Goal: Use online tool/utility

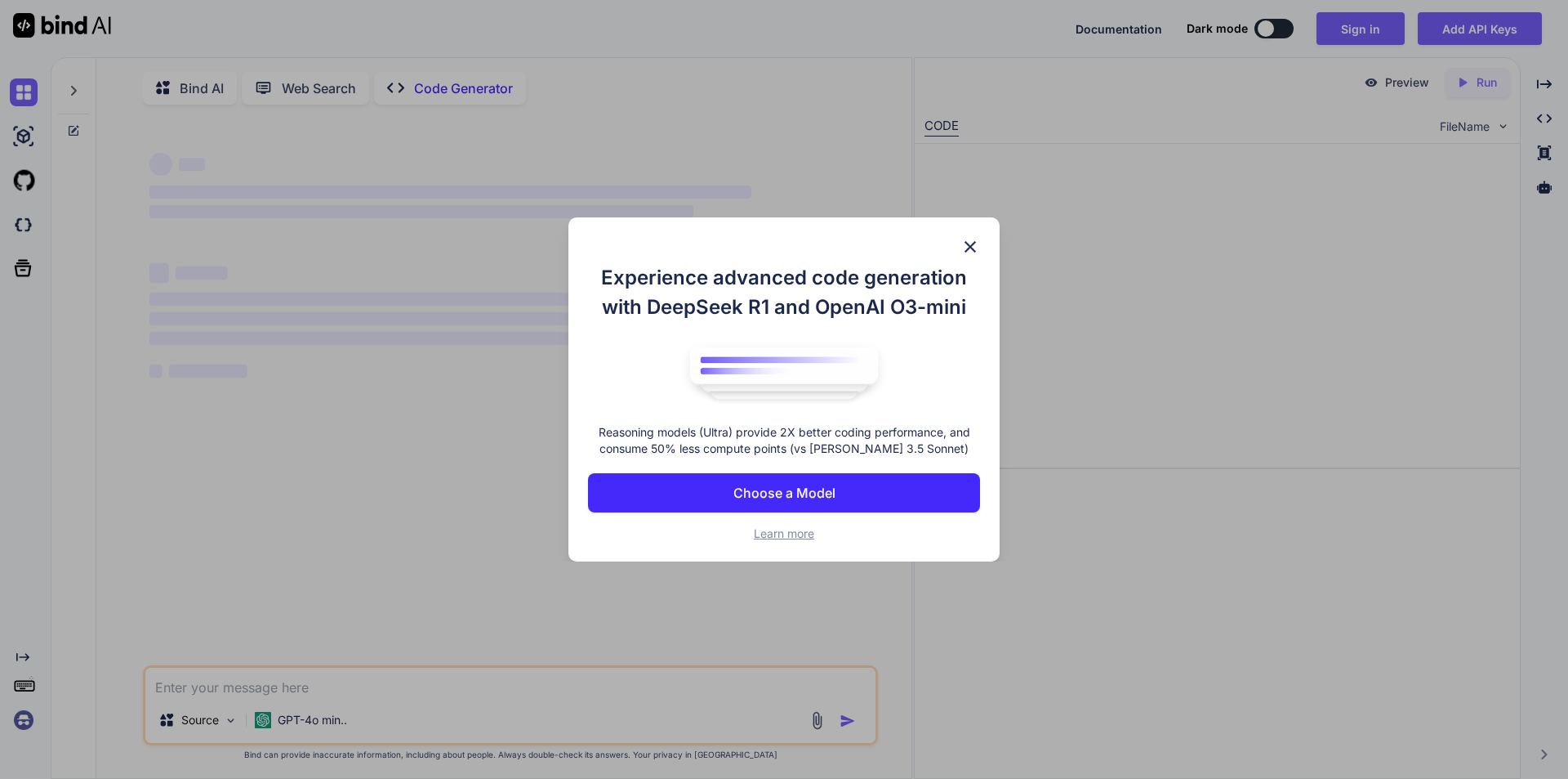
click at [801, 495] on p "Choose a Model" at bounding box center [784, 493] width 102 height 20
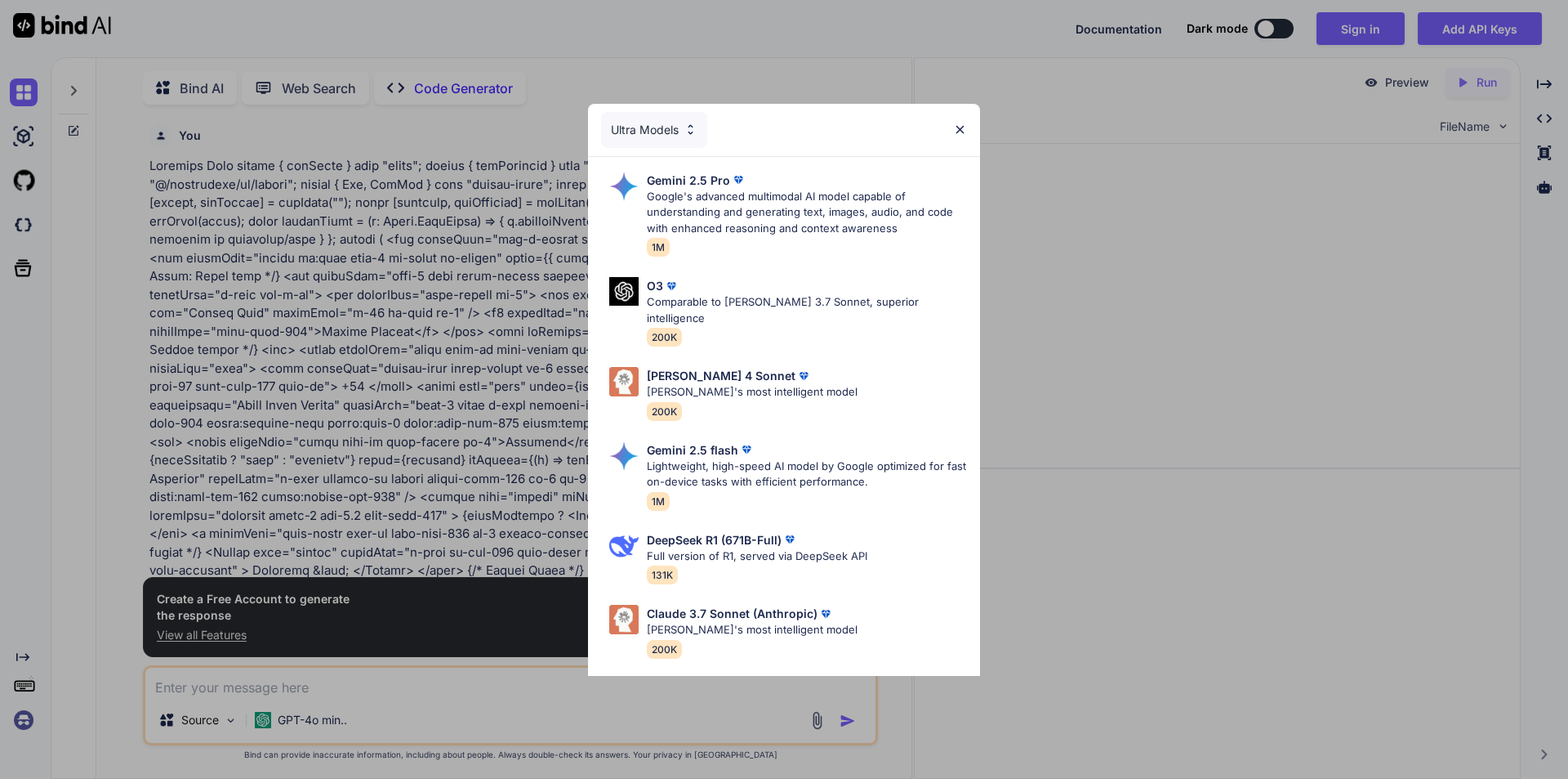
scroll to position [7, 0]
type textarea "x"
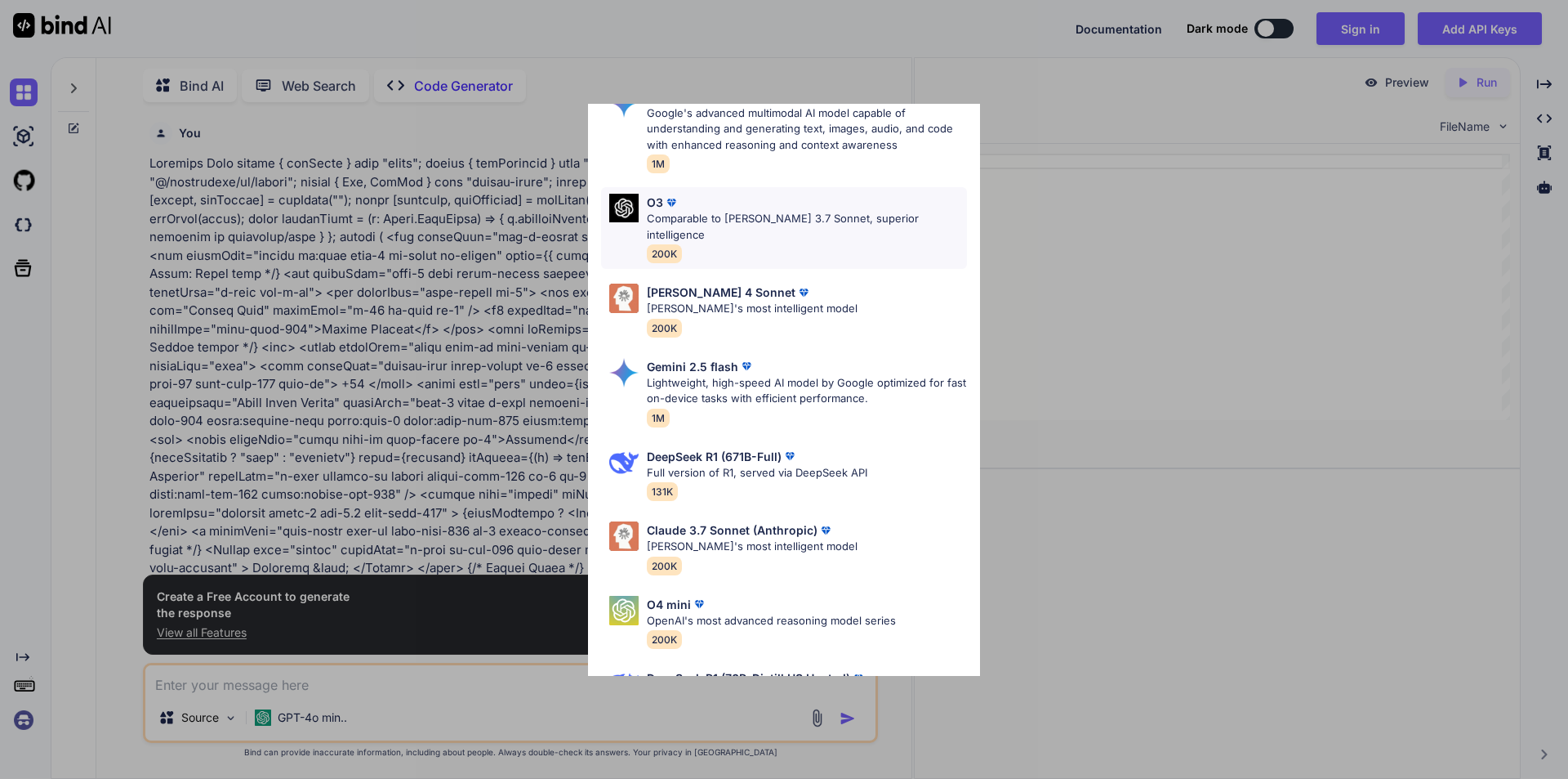
scroll to position [140, 0]
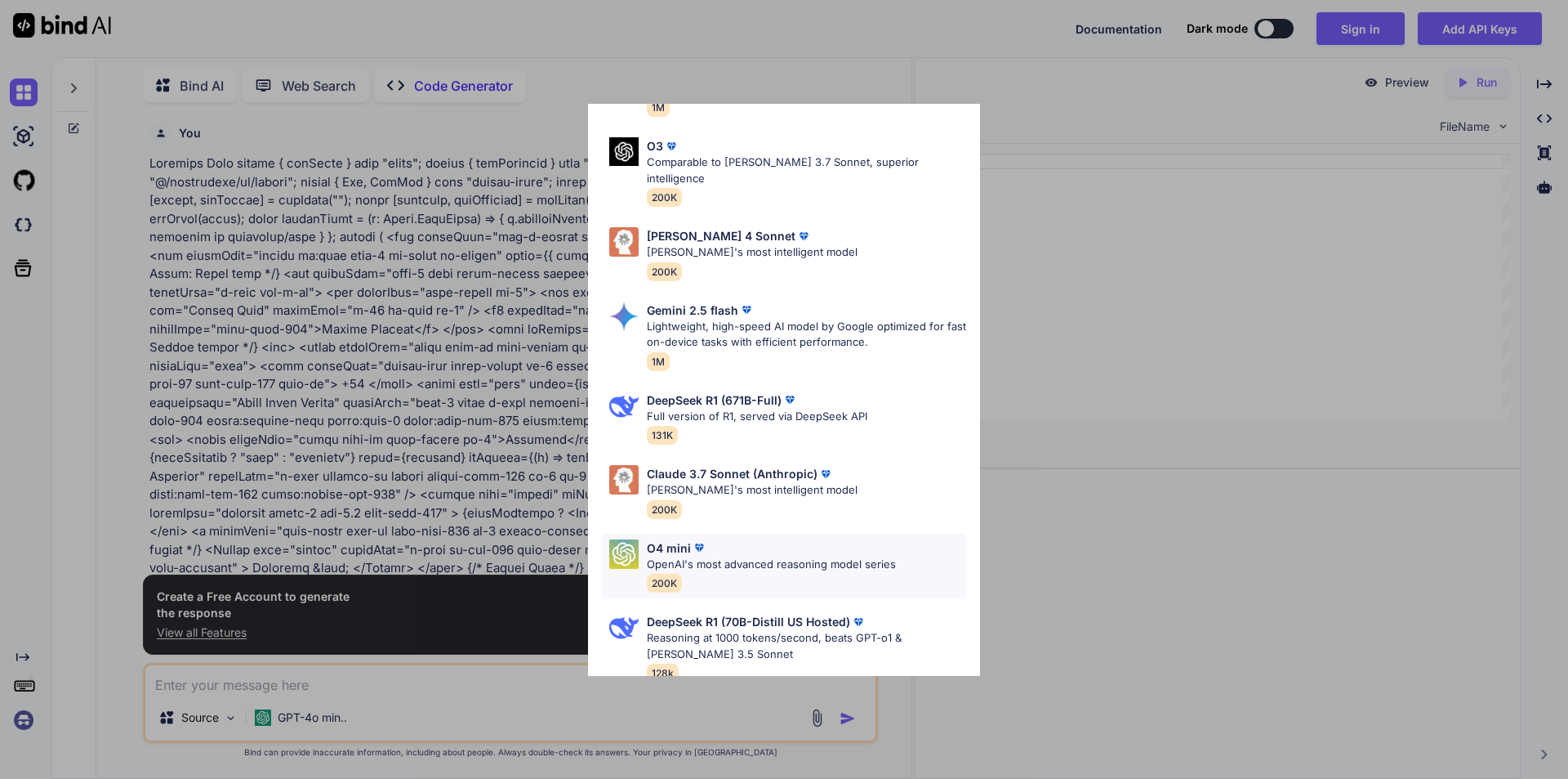
click at [638, 547] on img at bounding box center [623, 554] width 29 height 29
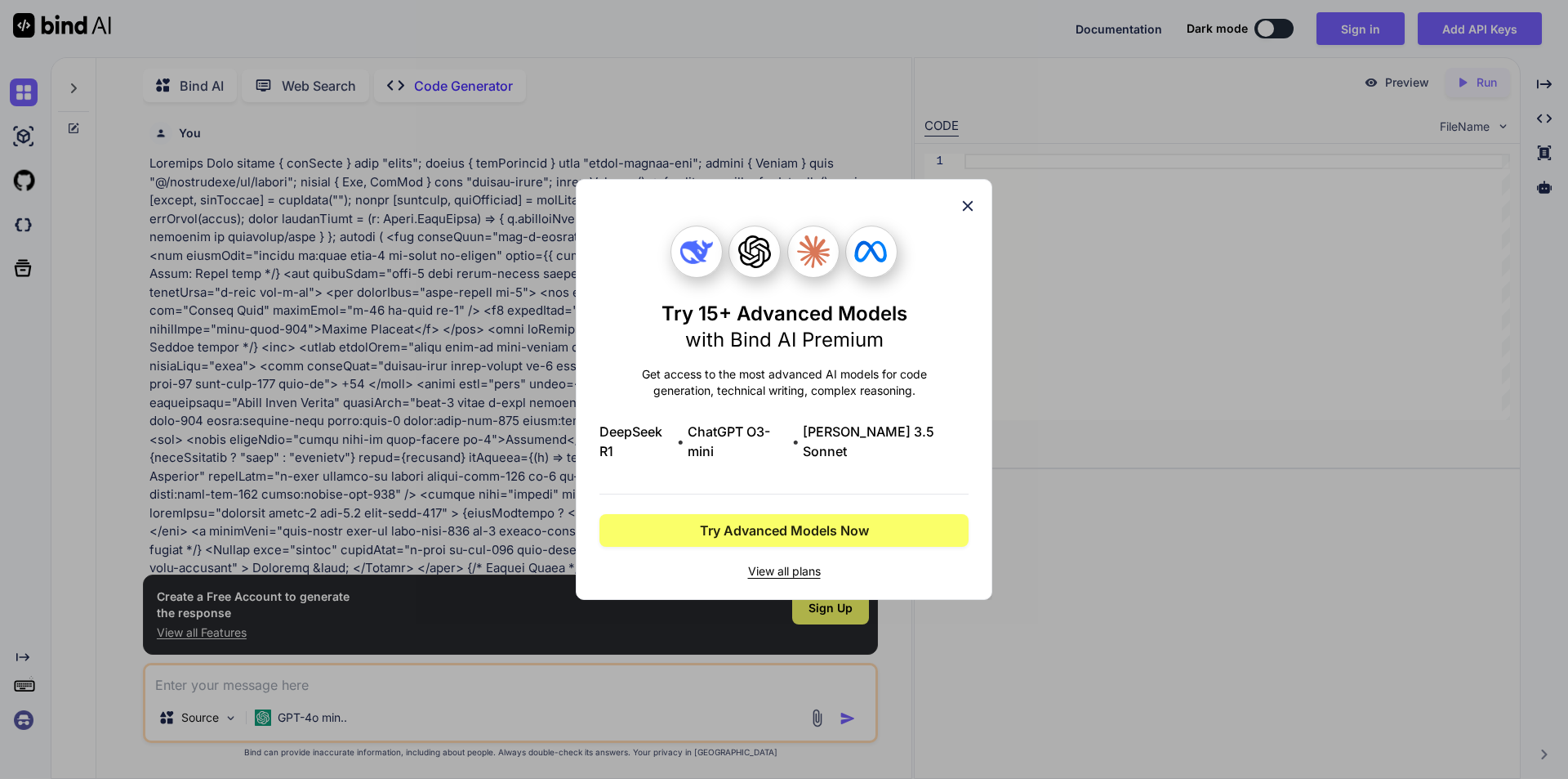
scroll to position [0, 0]
click at [783, 564] on span "View all plans" at bounding box center [784, 571] width 369 height 17
click at [976, 214] on div "Try 15+ Advanced Models with Bind AI Premium Get access to the most advanced AI…" at bounding box center [784, 389] width 416 height 421
click at [972, 214] on icon at bounding box center [968, 206] width 18 height 18
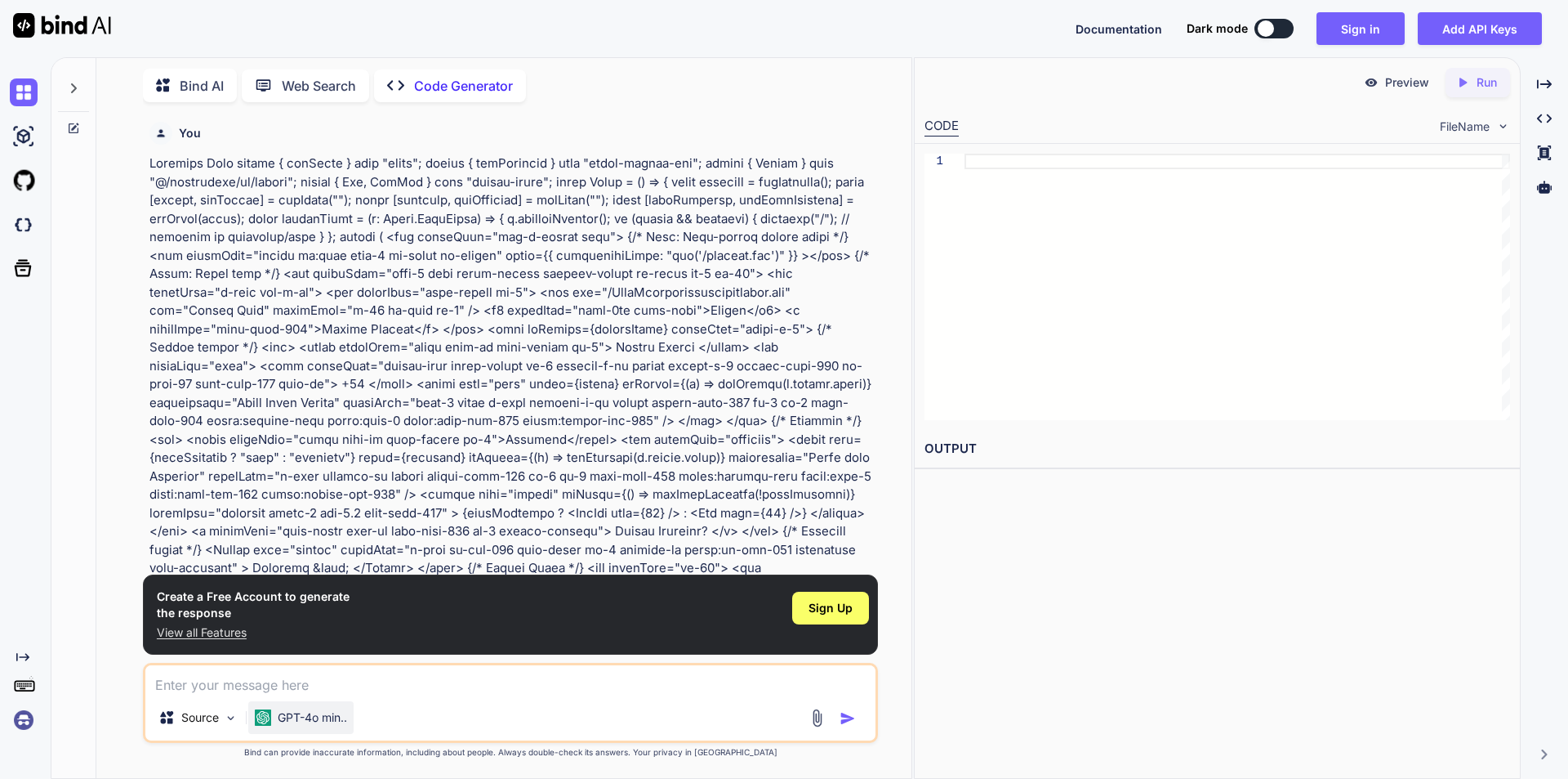
click at [269, 722] on img at bounding box center [263, 717] width 17 height 17
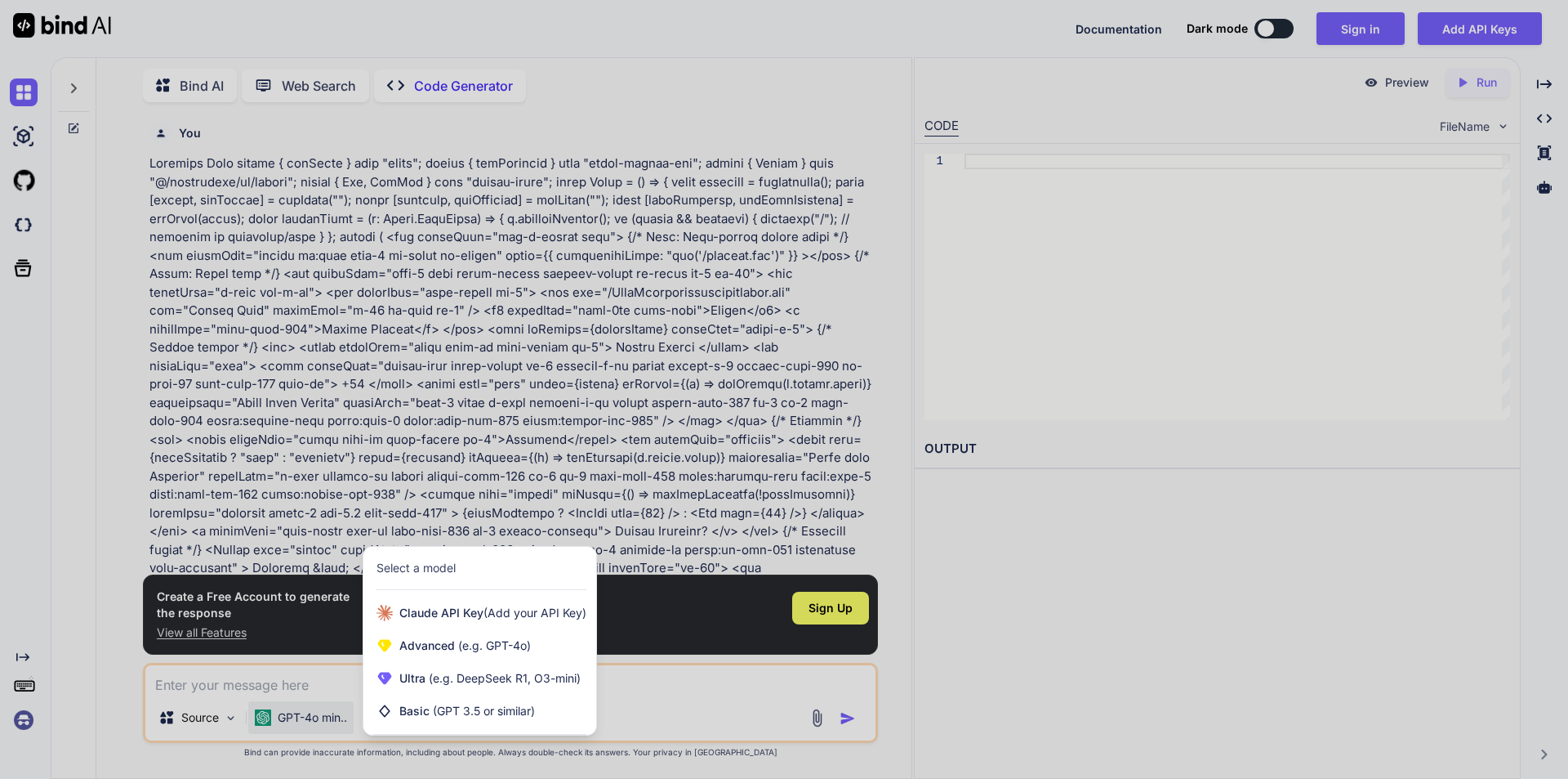
click at [271, 721] on div at bounding box center [784, 389] width 1568 height 779
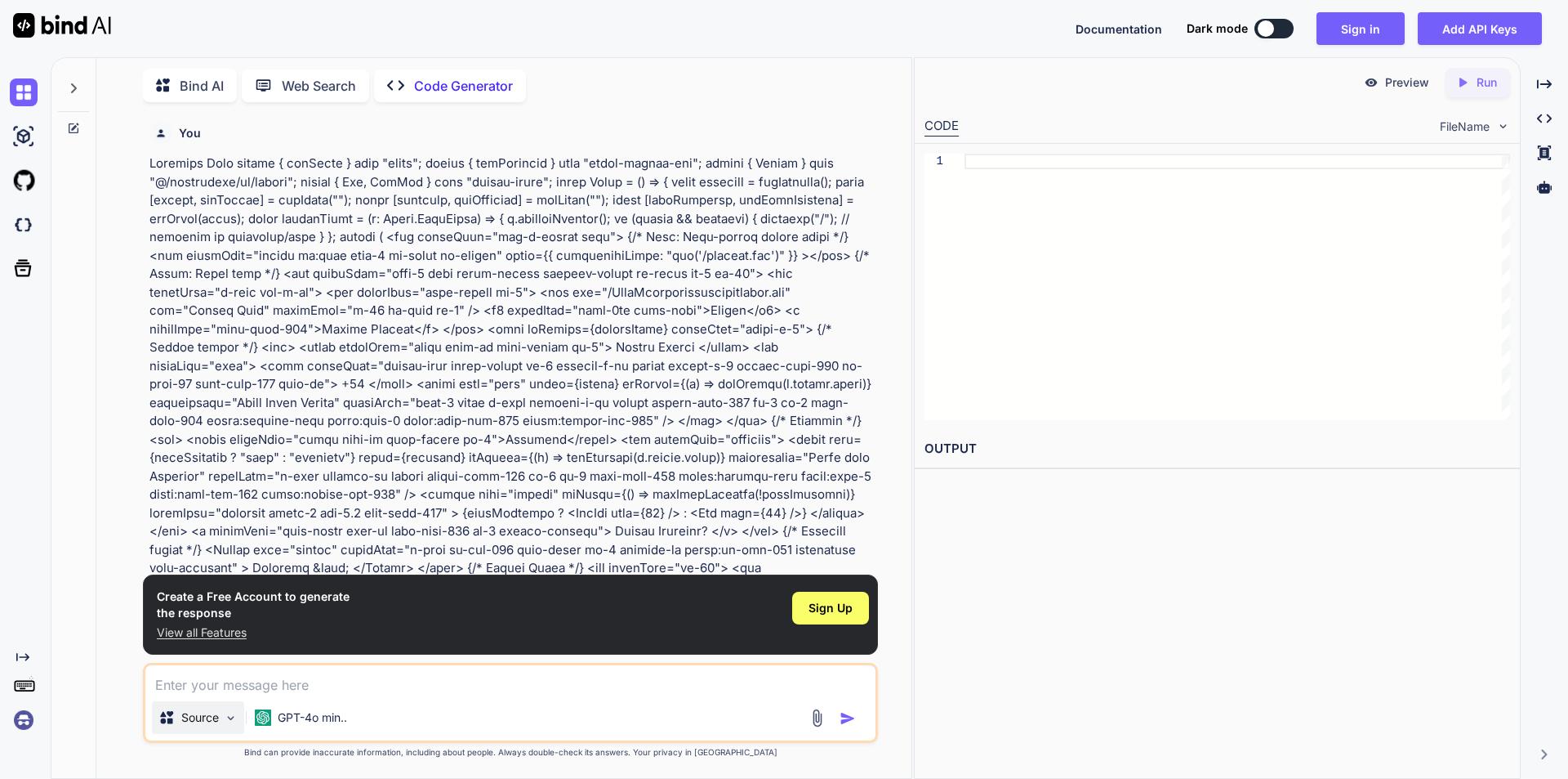
click at [197, 721] on p "Source" at bounding box center [199, 717] width 37 height 17
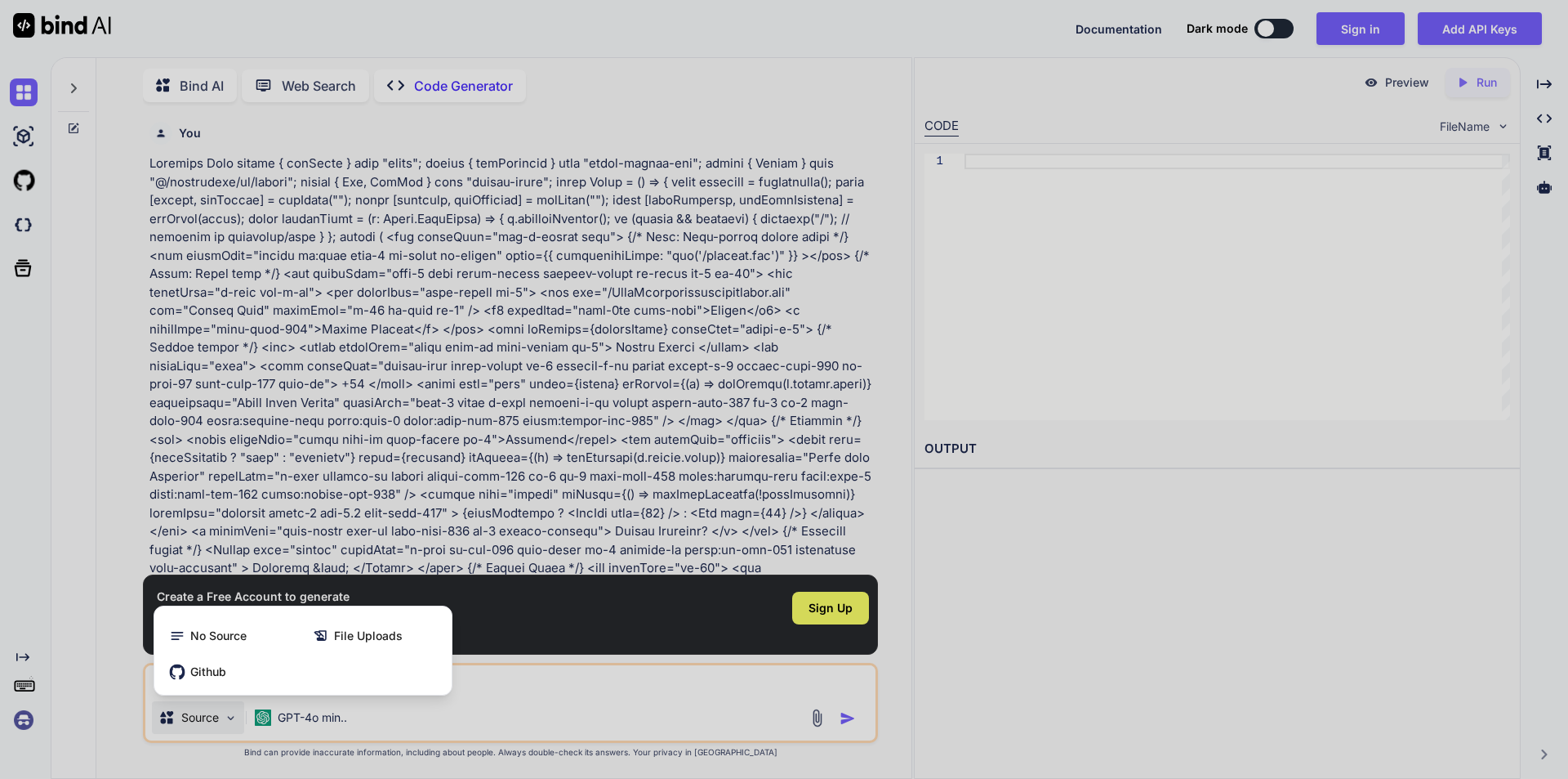
click at [197, 721] on div at bounding box center [784, 389] width 1568 height 779
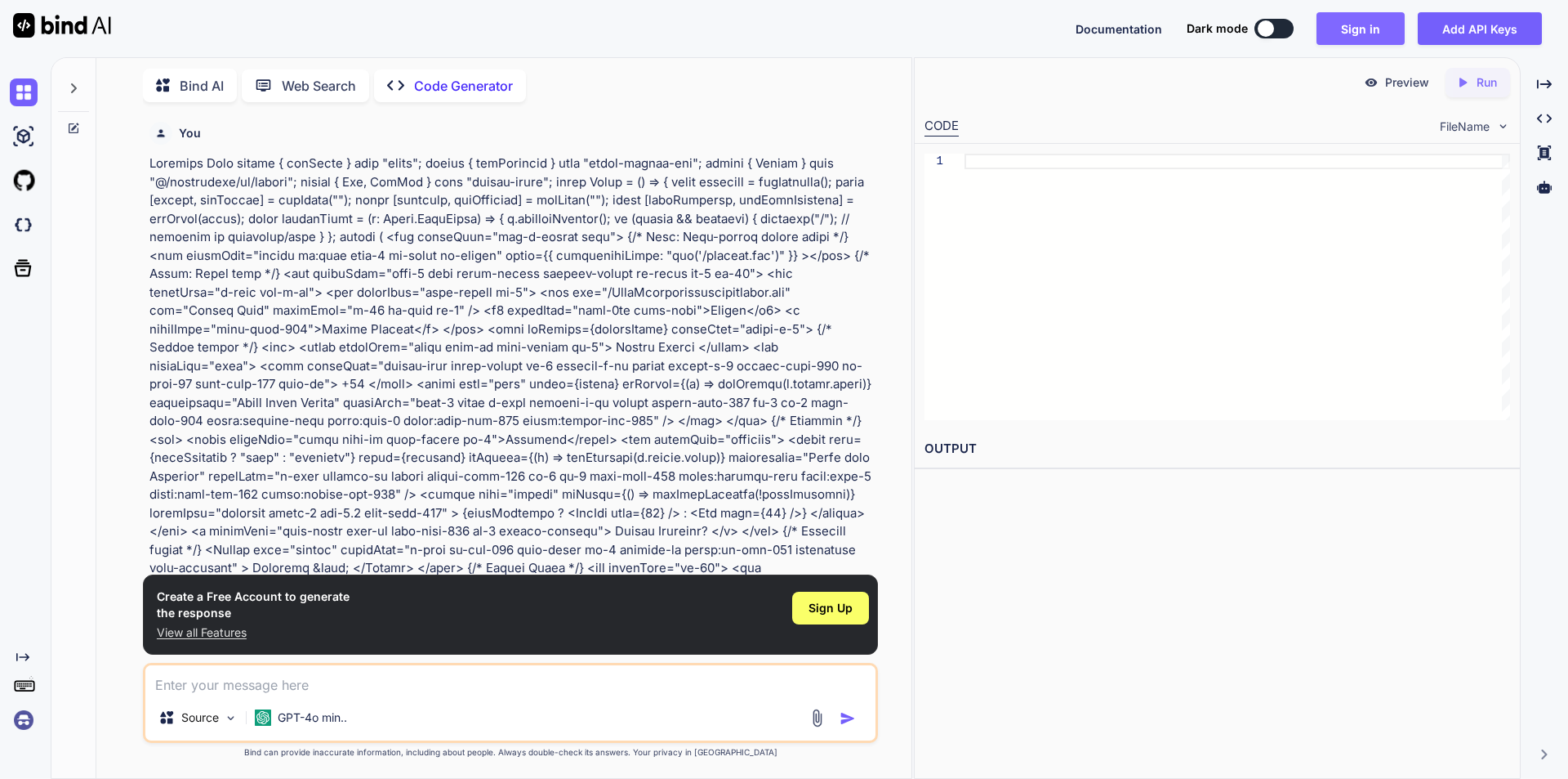
click at [1371, 32] on button "Sign in" at bounding box center [1360, 28] width 88 height 32
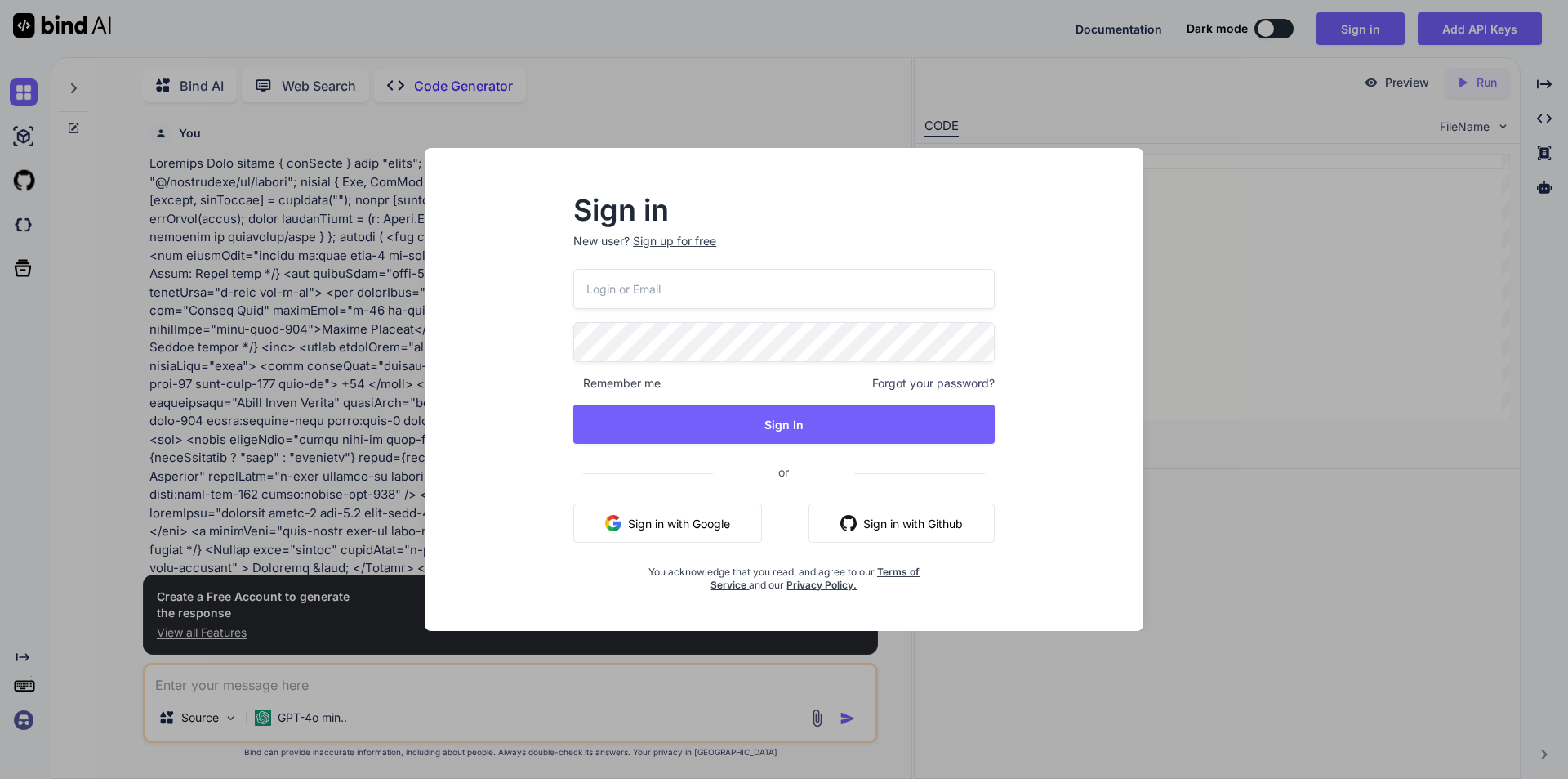
click at [703, 528] on button "Sign in with Google" at bounding box center [667, 522] width 189 height 39
